Goal: Information Seeking & Learning: Learn about a topic

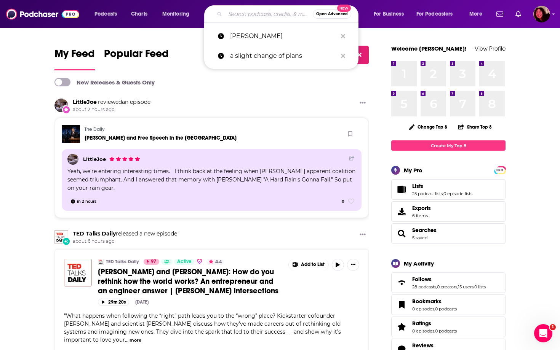
click at [231, 16] on input "Search podcasts, credits, & more..." at bounding box center [269, 14] width 88 height 12
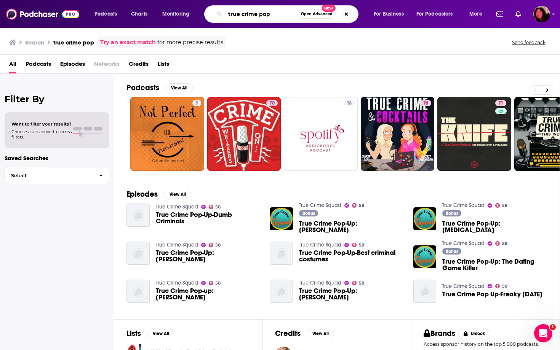
click at [266, 17] on input "true crime pop" at bounding box center [261, 14] width 72 height 12
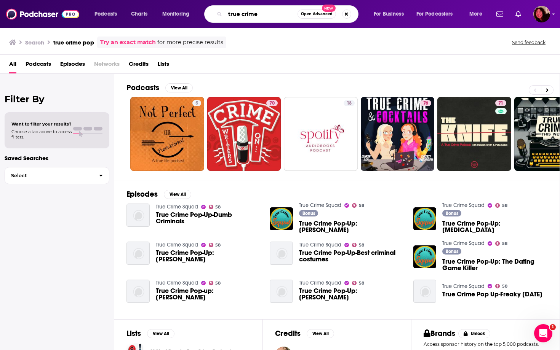
type input "true crime"
